Goal: Check status: Check status

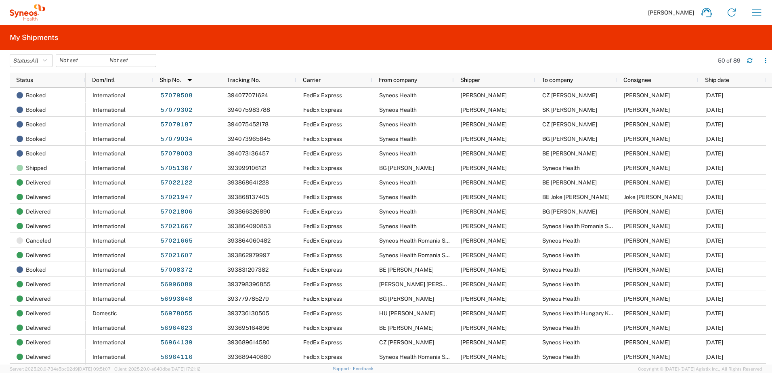
click at [311, 65] on agx-table-filter-chips "Status: All Active All Approved Booked Canceled Delivered Denied New On Hold Pe…" at bounding box center [359, 63] width 699 height 19
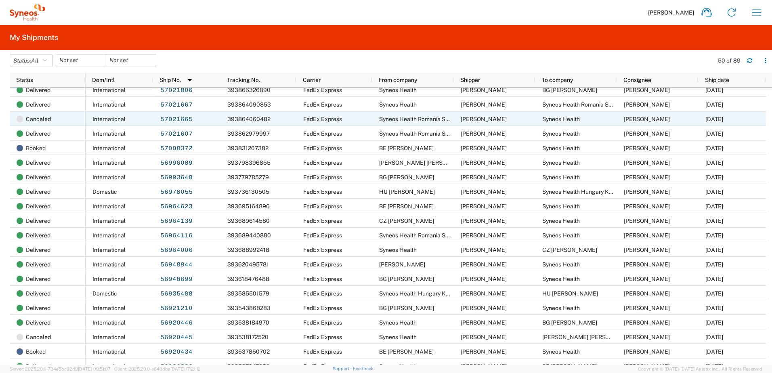
scroll to position [134, 0]
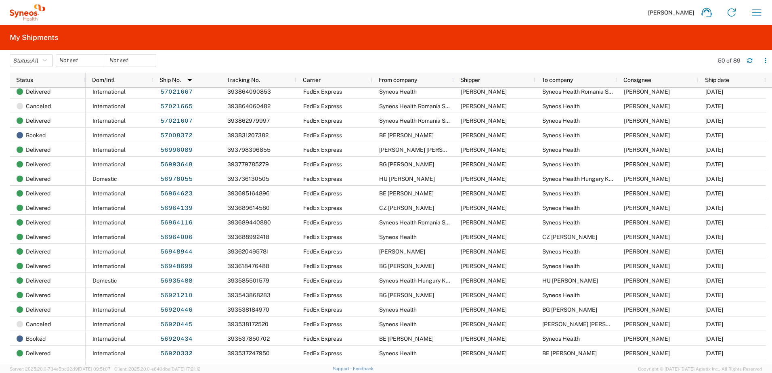
click at [352, 54] on agx-table-filter-chips "Status: All Active All Approved Booked Canceled Delivered Denied New On Hold Pe…" at bounding box center [359, 63] width 699 height 19
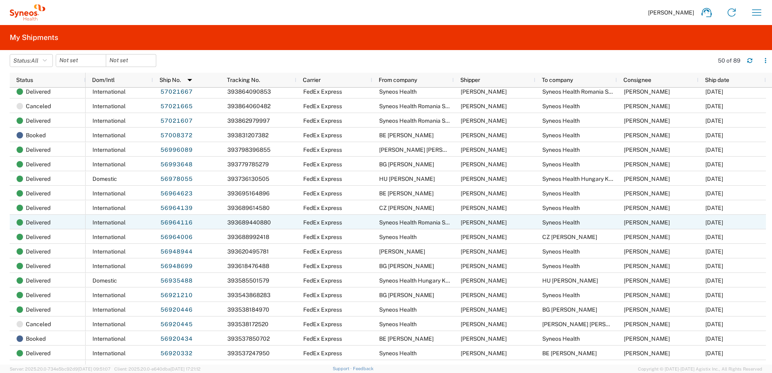
scroll to position [269, 0]
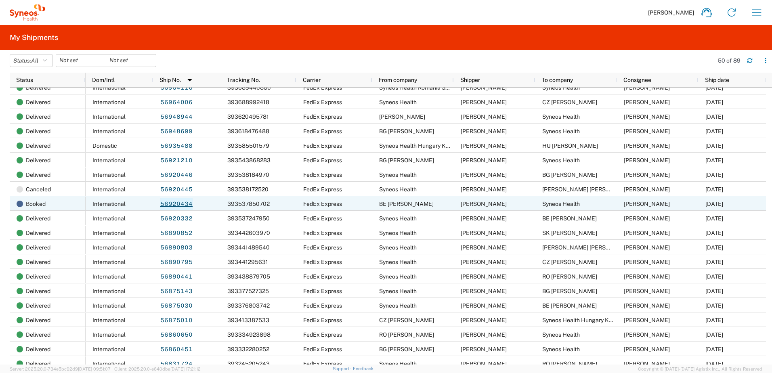
click at [181, 204] on link "56920434" at bounding box center [176, 204] width 33 height 13
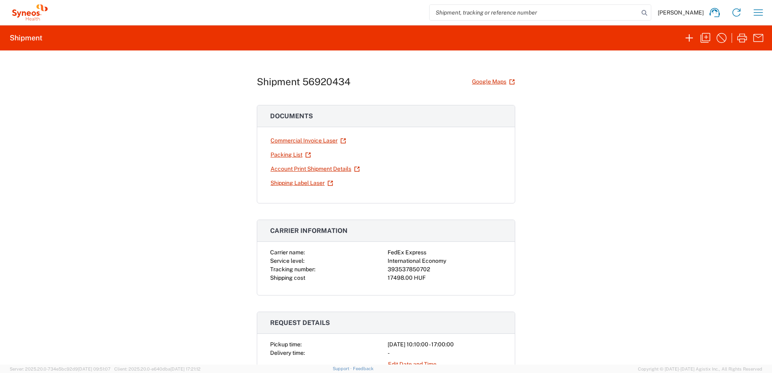
scroll to position [134, 0]
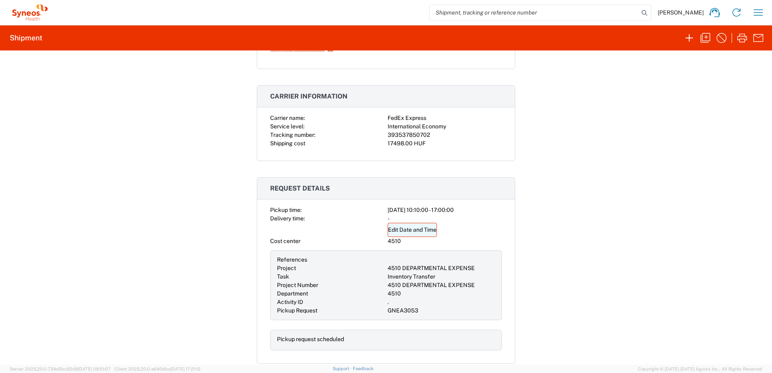
click at [403, 231] on link "Edit Date and Time" at bounding box center [411, 230] width 49 height 14
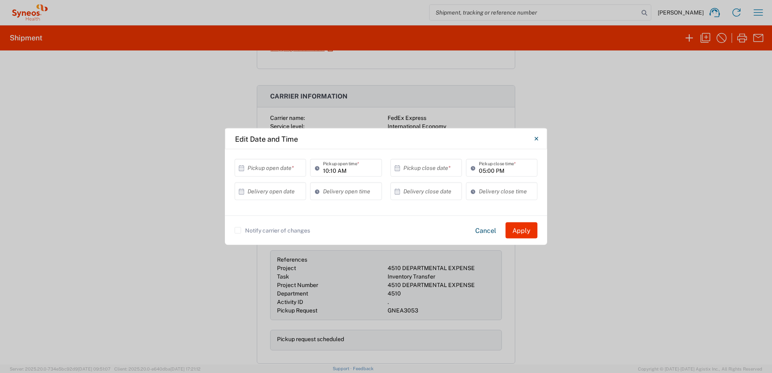
click at [268, 169] on input "text" at bounding box center [271, 168] width 49 height 14
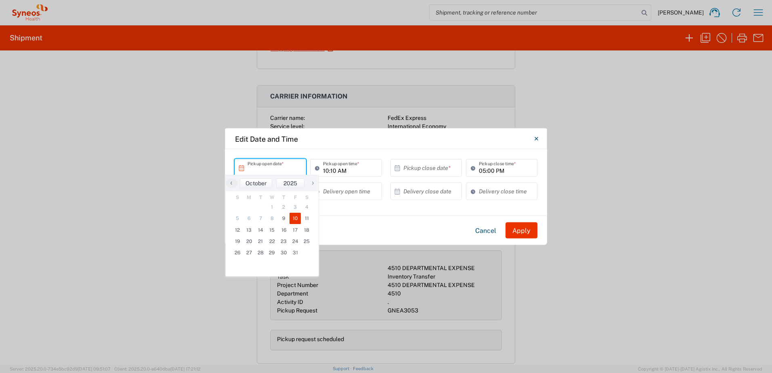
click at [293, 220] on span "10" at bounding box center [295, 218] width 12 height 11
type input "[DATE]"
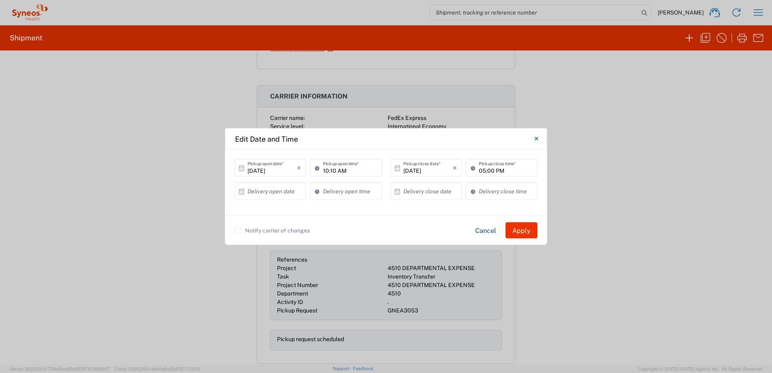
click at [238, 231] on label "Notify carrier of changes" at bounding box center [271, 230] width 75 height 6
click at [238, 230] on input "Notify carrier of changes" at bounding box center [238, 230] width 0 height 0
click at [524, 229] on button "Apply" at bounding box center [521, 230] width 32 height 16
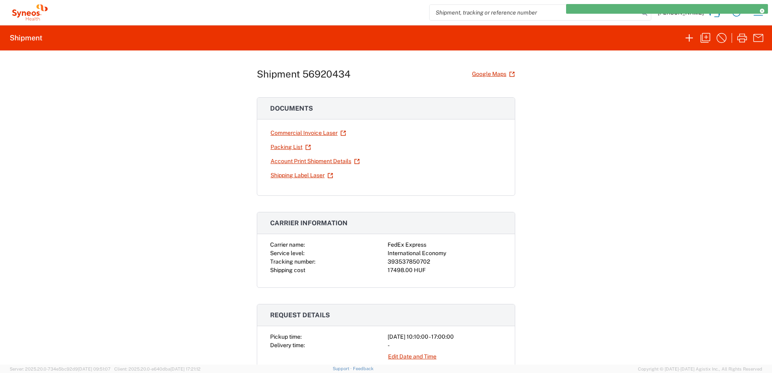
scroll to position [0, 0]
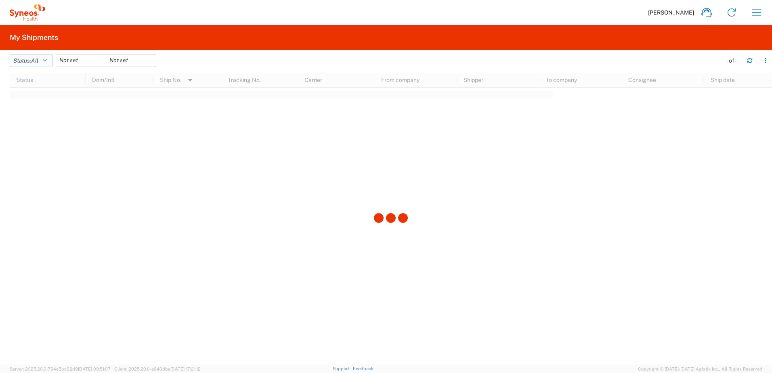
click at [47, 62] on icon "button" at bounding box center [45, 61] width 4 height 6
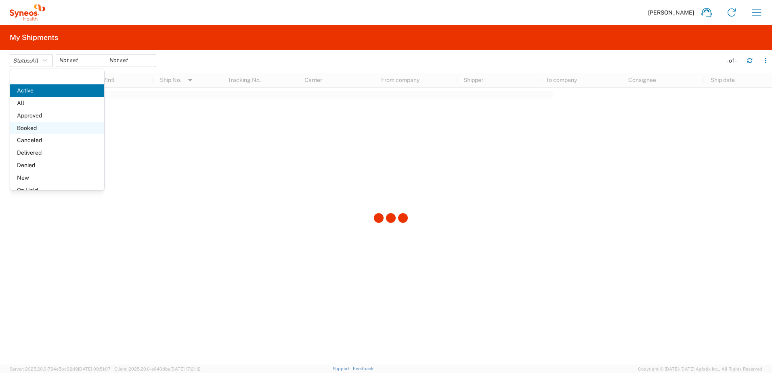
click at [51, 125] on span "Booked" at bounding box center [57, 128] width 94 height 13
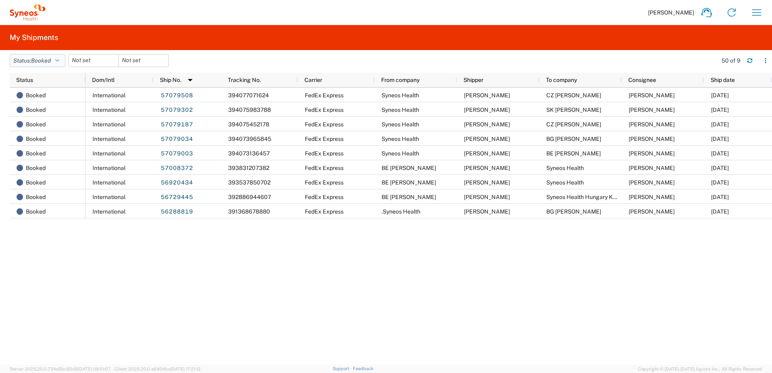
click at [54, 61] on button "Status: Booked" at bounding box center [38, 60] width 56 height 13
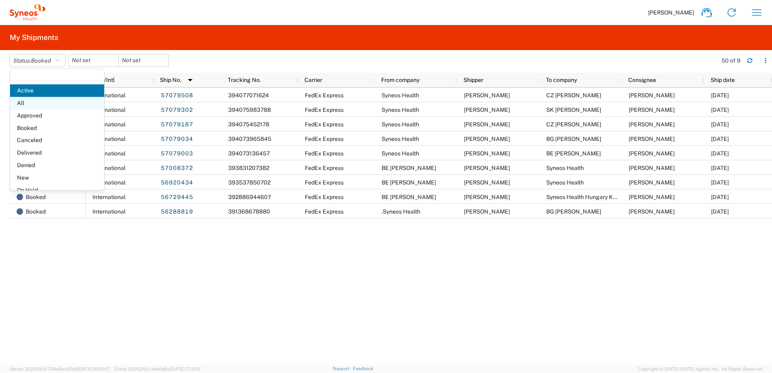
click at [41, 102] on span "All" at bounding box center [57, 103] width 94 height 13
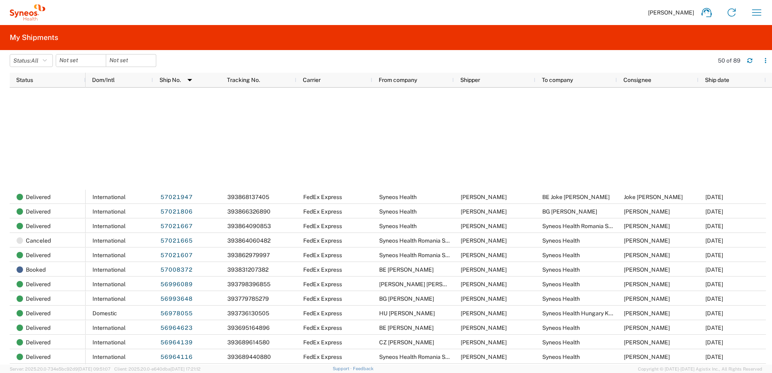
scroll to position [247, 0]
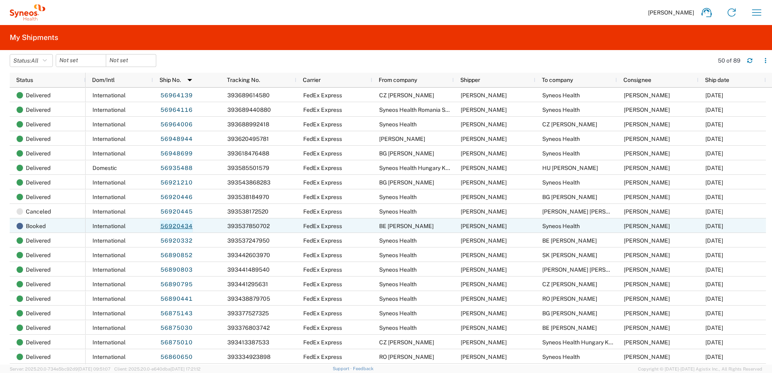
click at [180, 225] on link "56920434" at bounding box center [176, 226] width 33 height 13
